Goal: Check status: Check status

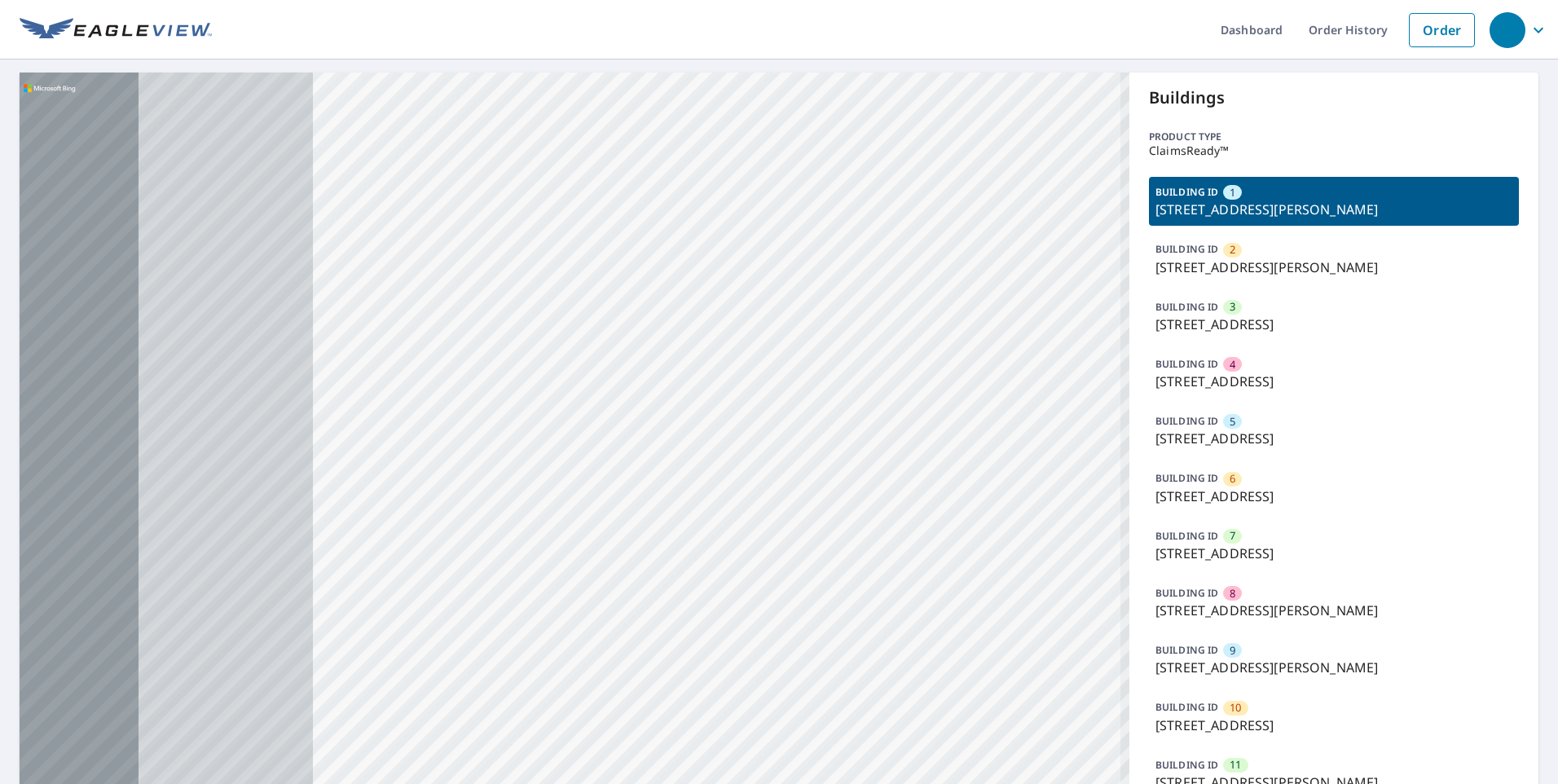
drag, startPoint x: 573, startPoint y: 211, endPoint x: 788, endPoint y: 176, distance: 217.8
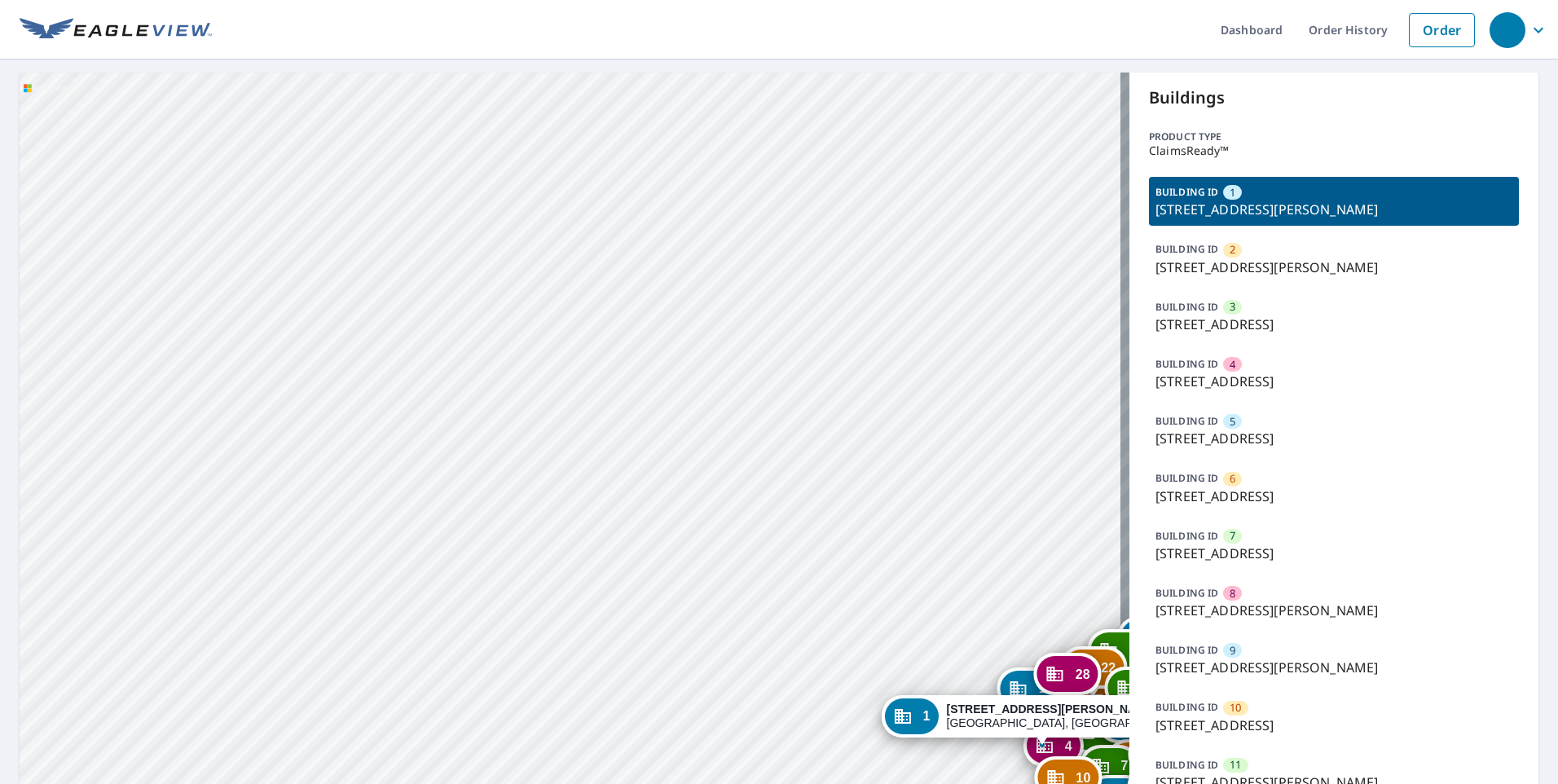
drag, startPoint x: 348, startPoint y: 511, endPoint x: 526, endPoint y: 385, distance: 218.1
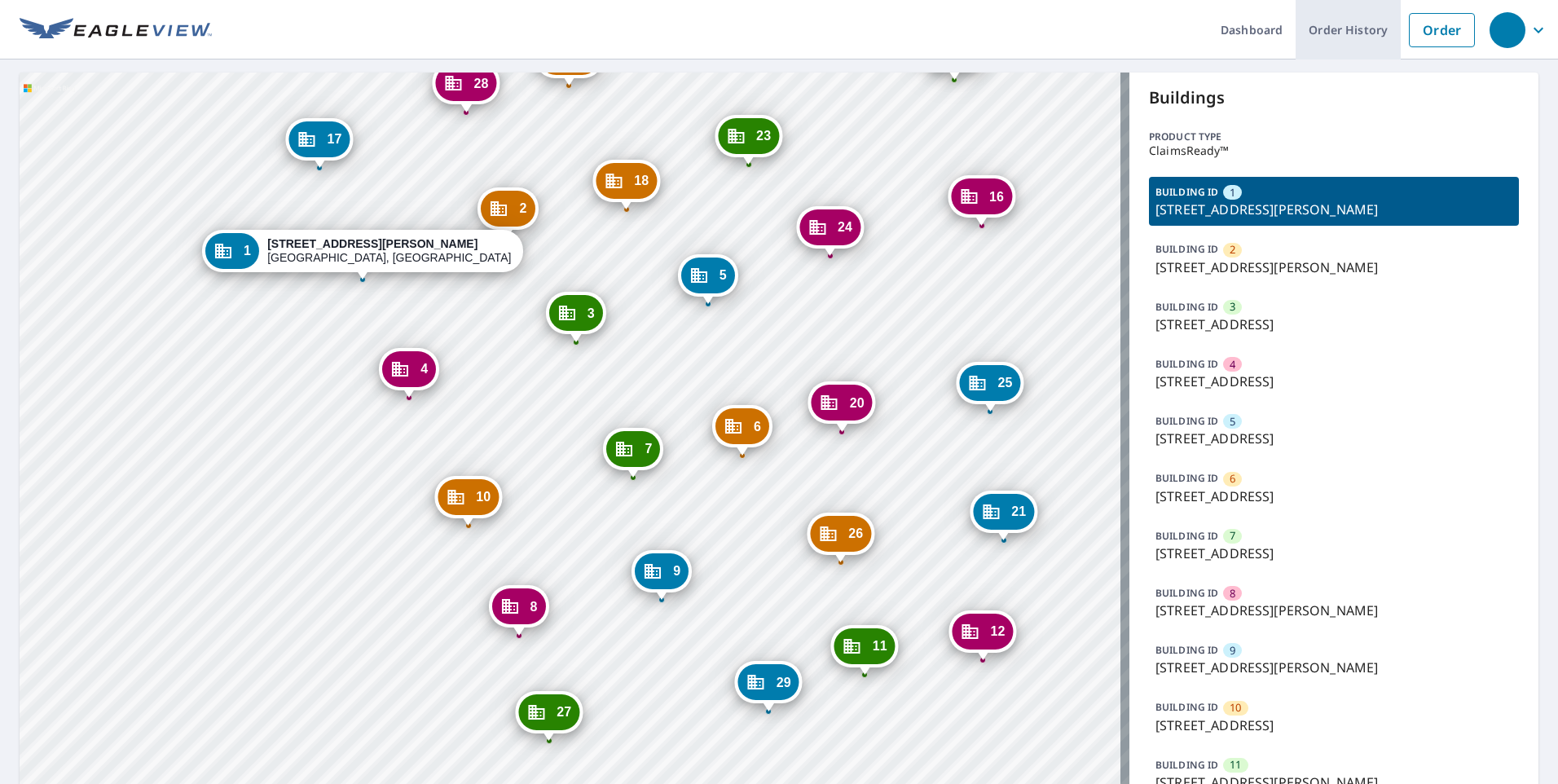
click at [1369, 26] on link "Order History" at bounding box center [1348, 30] width 105 height 60
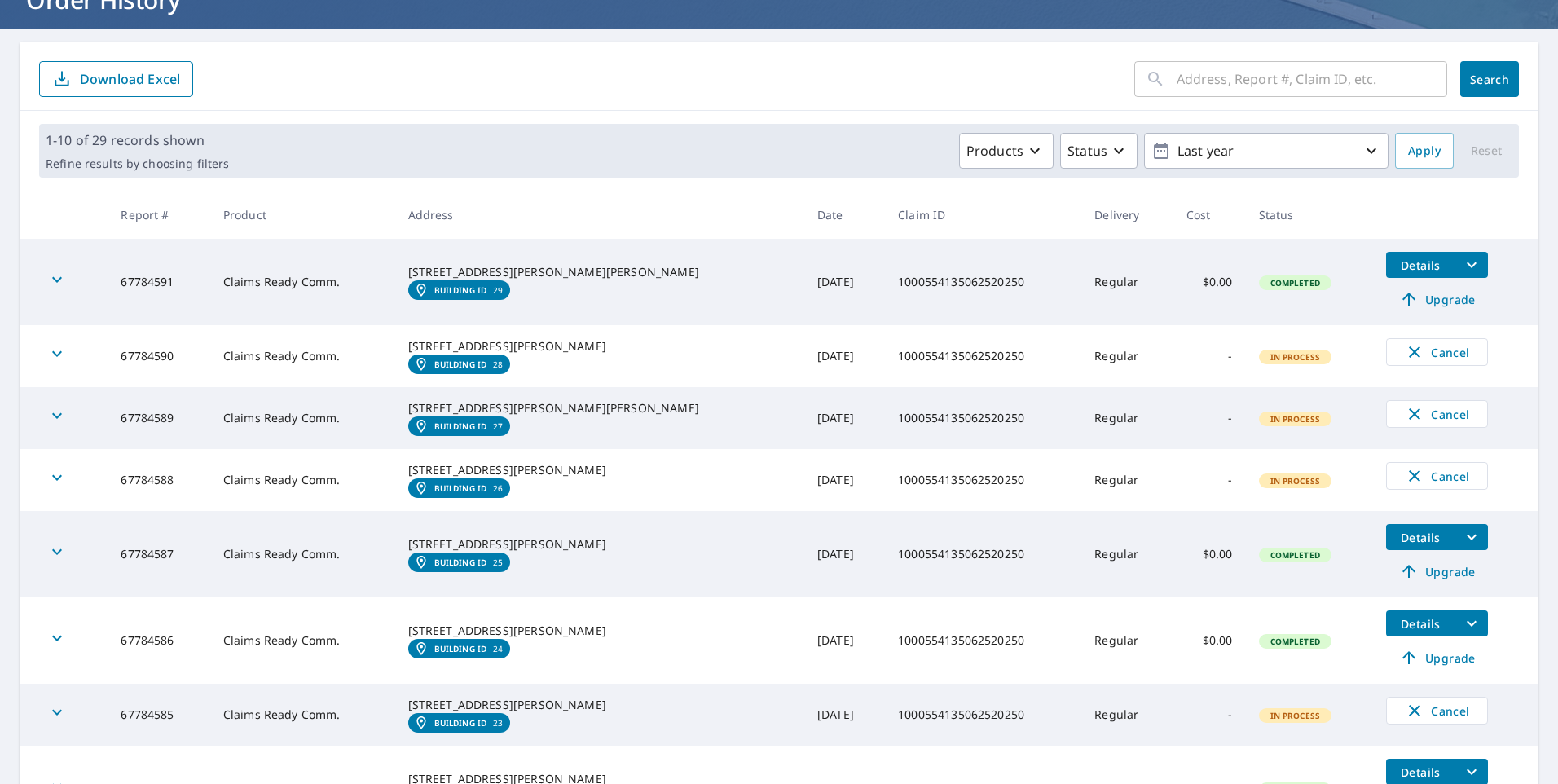
scroll to position [112, 0]
